Goal: Information Seeking & Learning: Learn about a topic

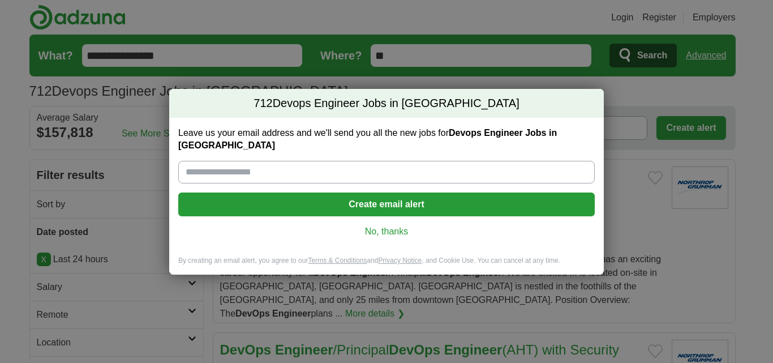
click at [392, 225] on link "No, thanks" at bounding box center [386, 231] width 398 height 12
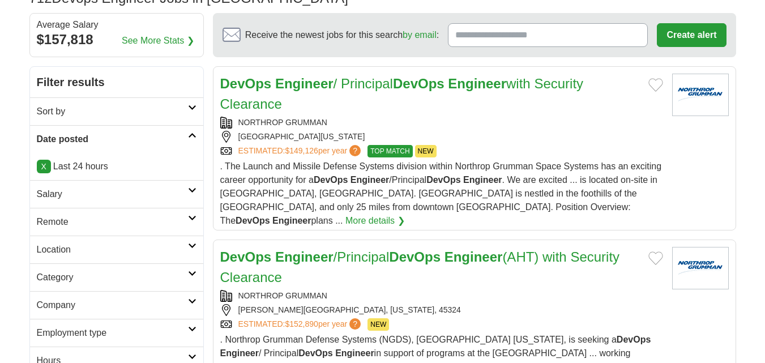
scroll to position [113, 0]
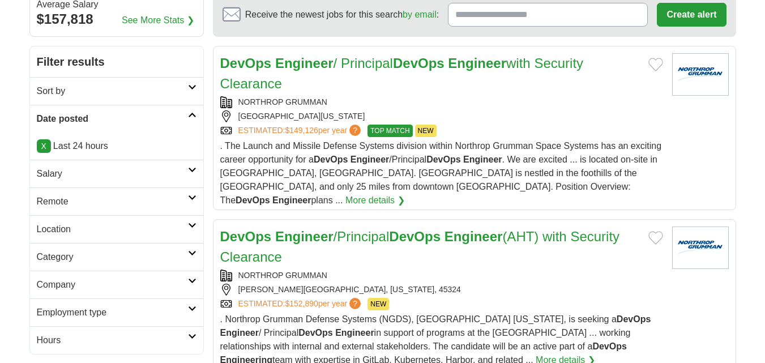
click at [119, 206] on h2 "Remote" at bounding box center [112, 202] width 151 height 14
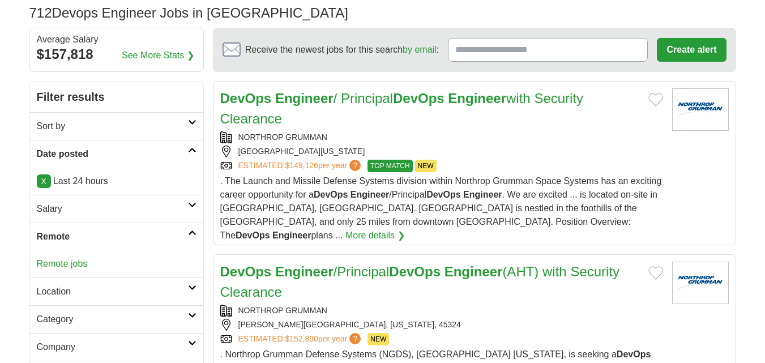
scroll to position [0, 0]
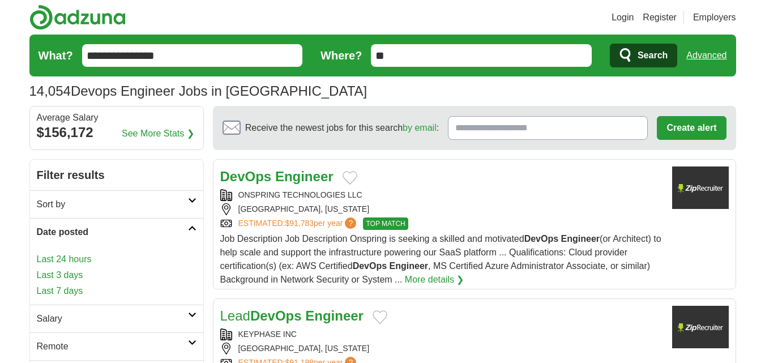
click at [56, 254] on link "Last 24 hours" at bounding box center [117, 259] width 160 height 14
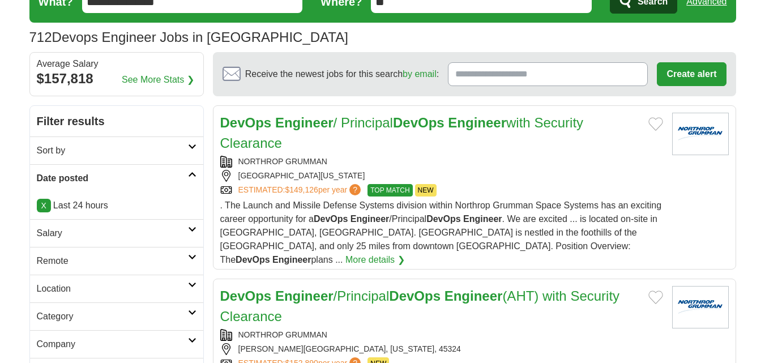
scroll to position [57, 0]
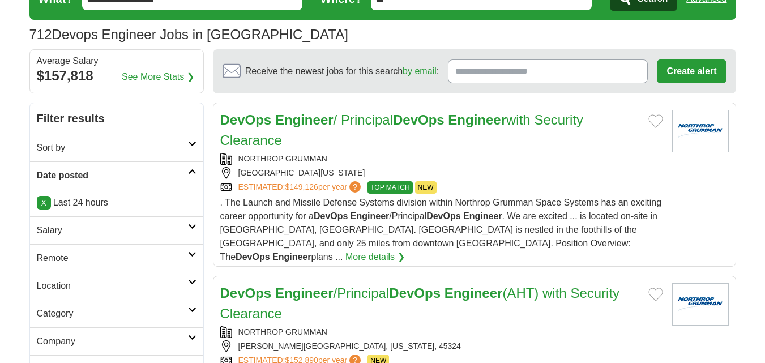
click at [116, 259] on h2 "Remote" at bounding box center [112, 258] width 151 height 14
click at [58, 288] on link "Remote jobs" at bounding box center [62, 285] width 51 height 10
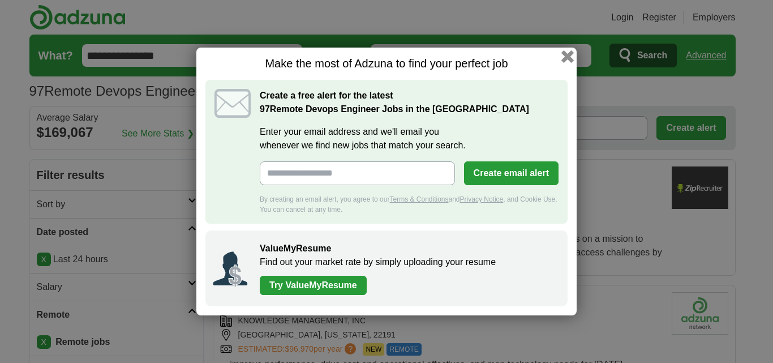
click at [565, 56] on button "button" at bounding box center [567, 56] width 12 height 12
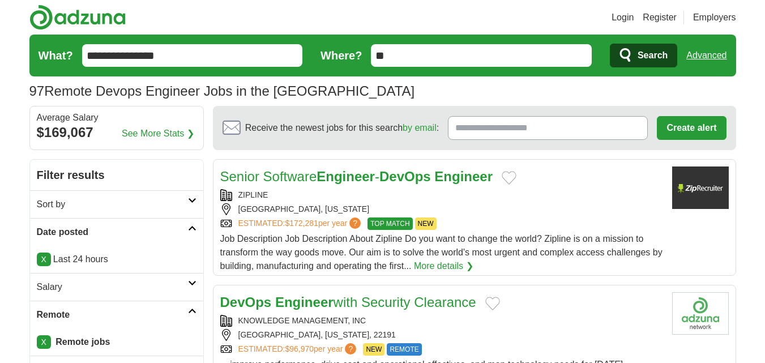
click at [348, 171] on strong "Engineer" at bounding box center [345, 176] width 58 height 15
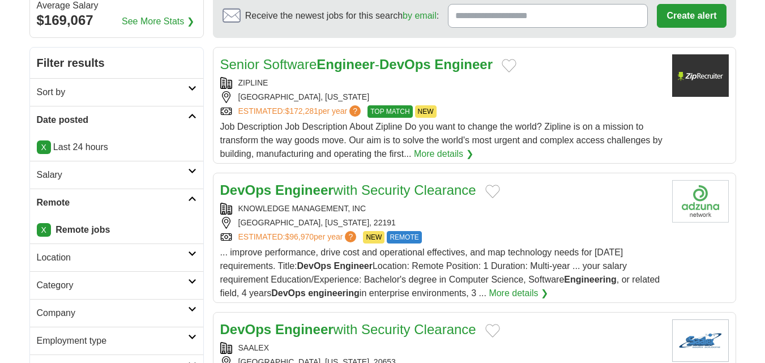
scroll to position [113, 0]
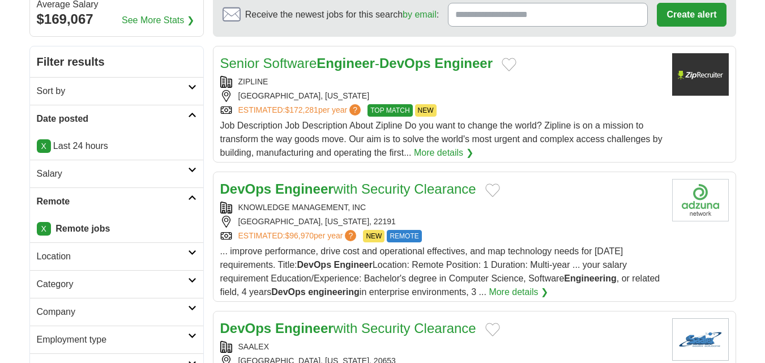
click at [298, 195] on strong "Engineer" at bounding box center [304, 188] width 58 height 15
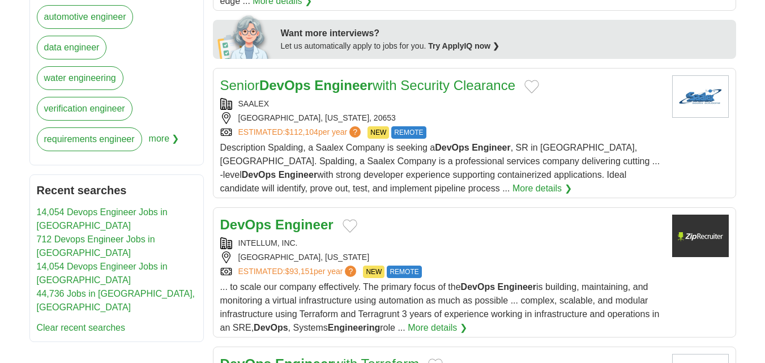
scroll to position [566, 0]
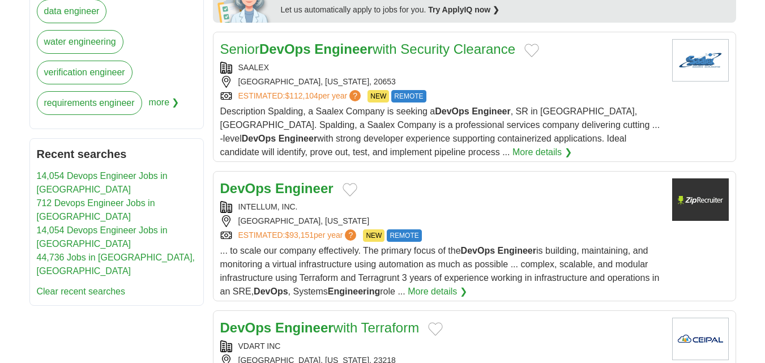
click at [271, 181] on strong "DevOps" at bounding box center [246, 188] width 52 height 15
